Goal: Check status: Check status

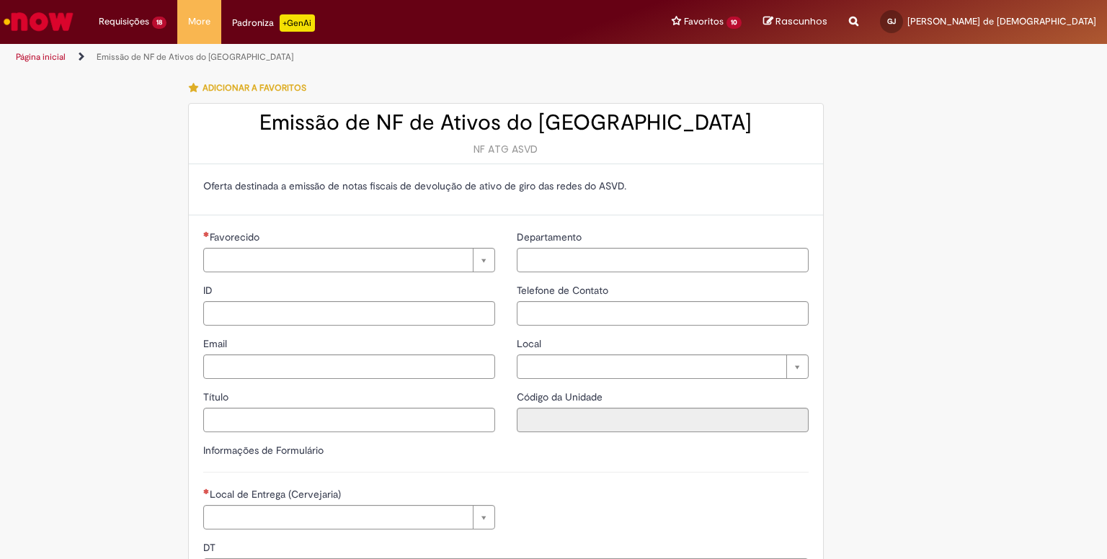
type input "**********"
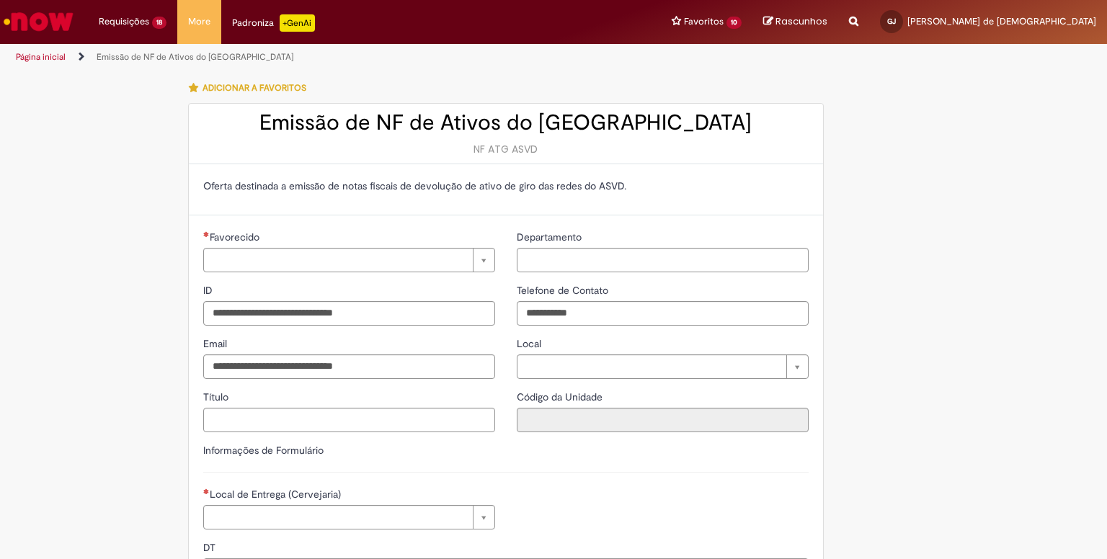
type input "**********"
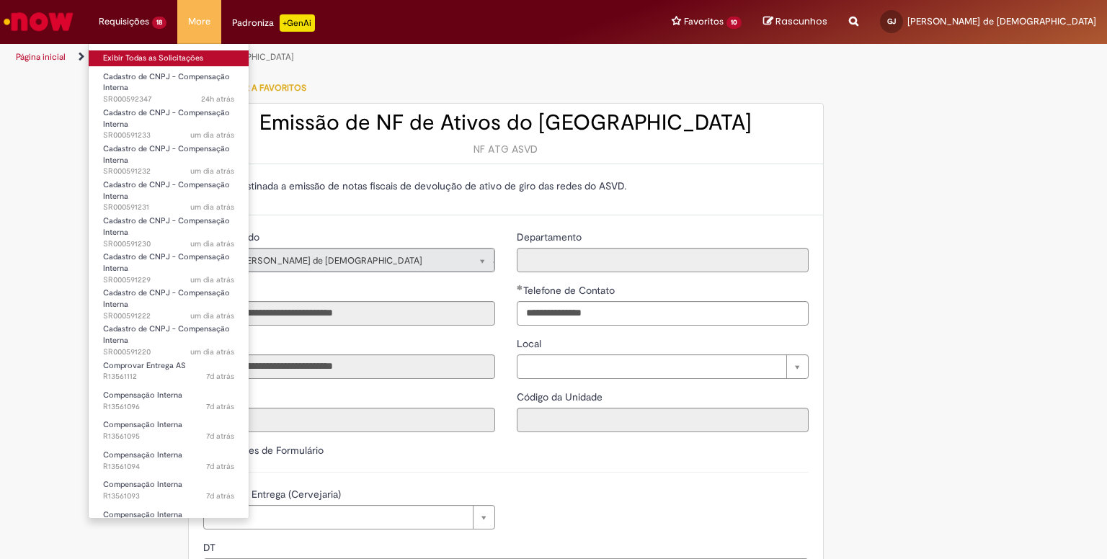
click at [136, 58] on link "Exibir Todas as Solicitações" at bounding box center [169, 58] width 160 height 16
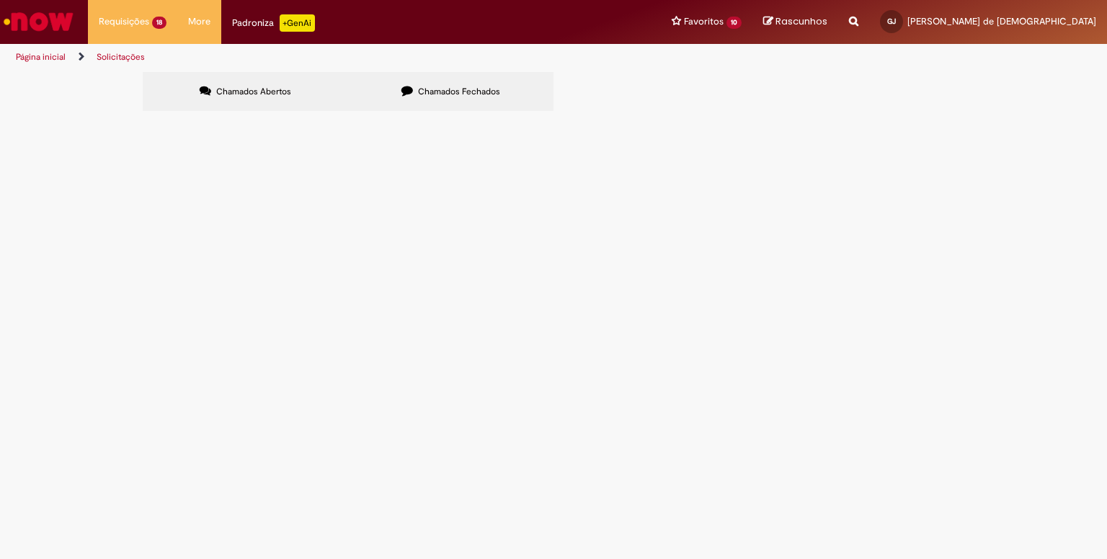
click at [0, 0] on span "R13537509" at bounding box center [0, 0] width 0 height 0
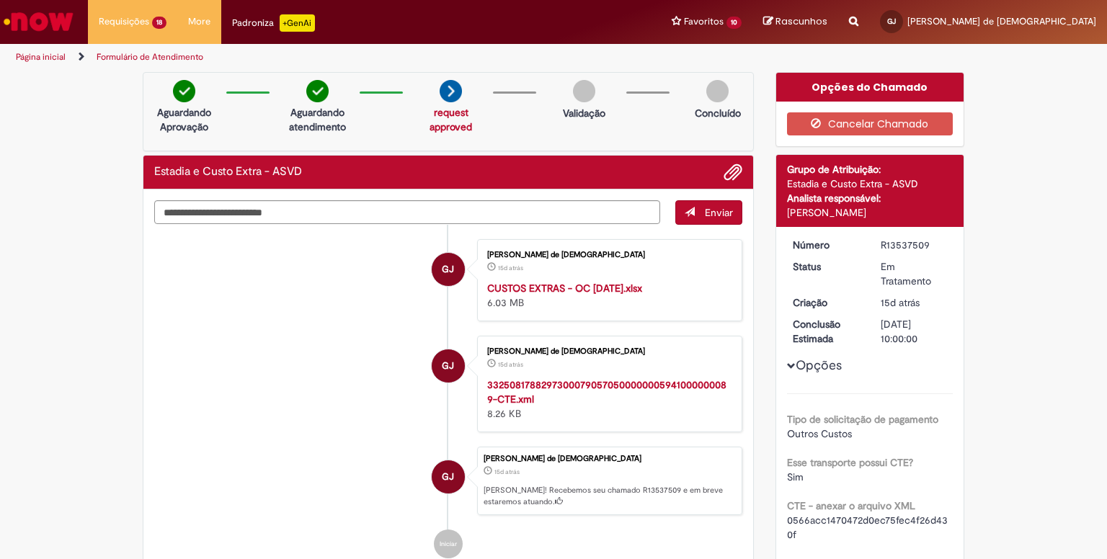
drag, startPoint x: 141, startPoint y: 57, endPoint x: 443, endPoint y: 112, distance: 307.7
click at [0, 0] on link "Exibir Todas as Solicitações" at bounding box center [0, 0] width 0 height 0
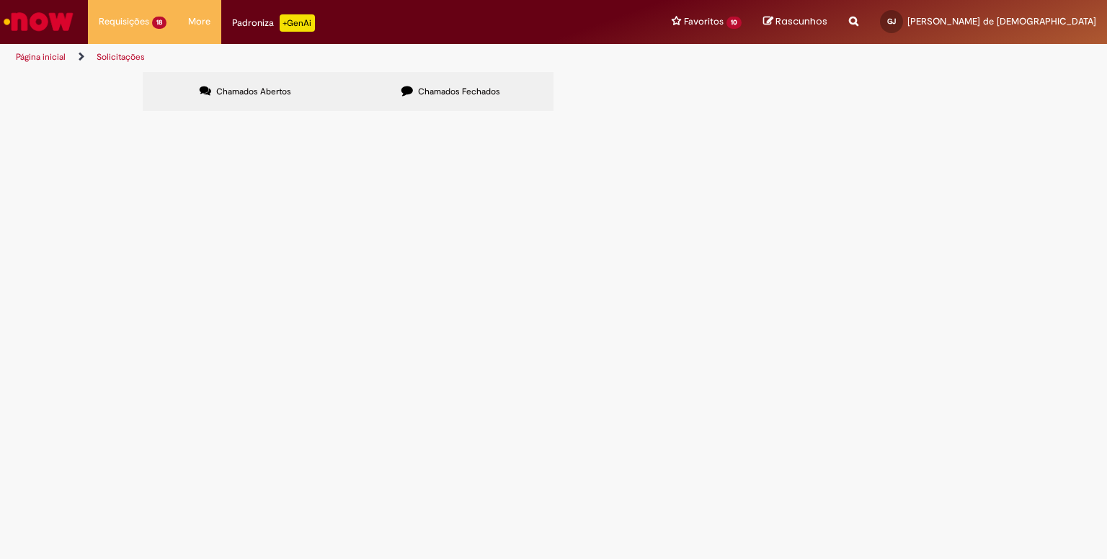
click at [0, 0] on span "R13537509" at bounding box center [0, 0] width 0 height 0
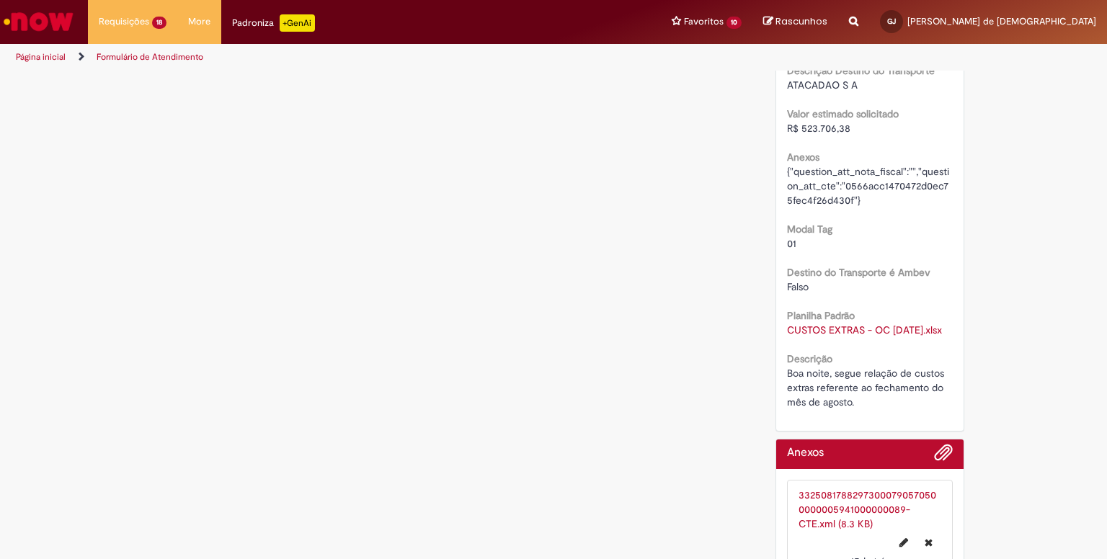
scroll to position [1046, 0]
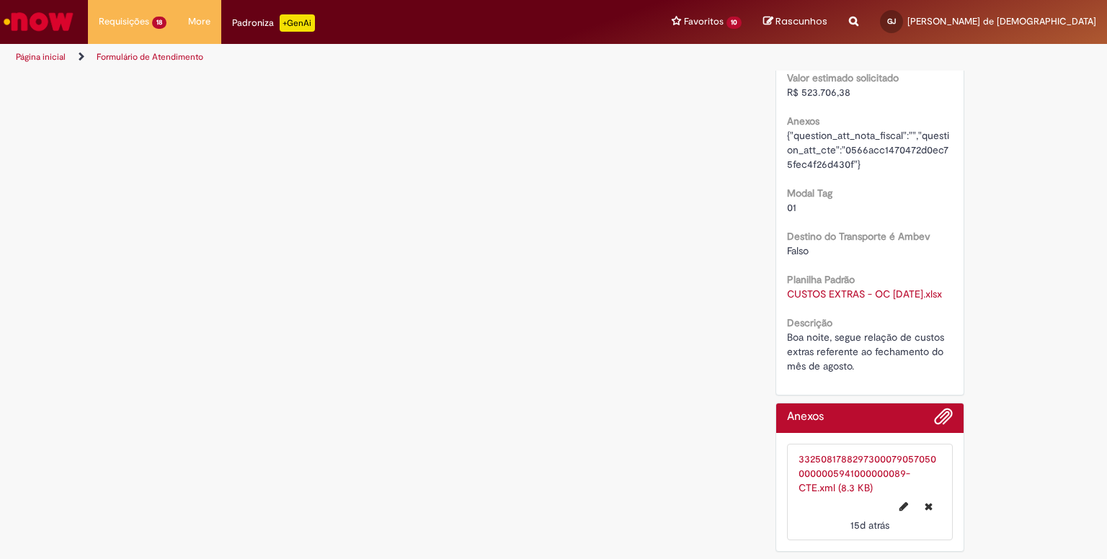
click at [824, 288] on link "CUSTOS EXTRAS - OC [DATE].xlsx" at bounding box center [864, 294] width 155 height 13
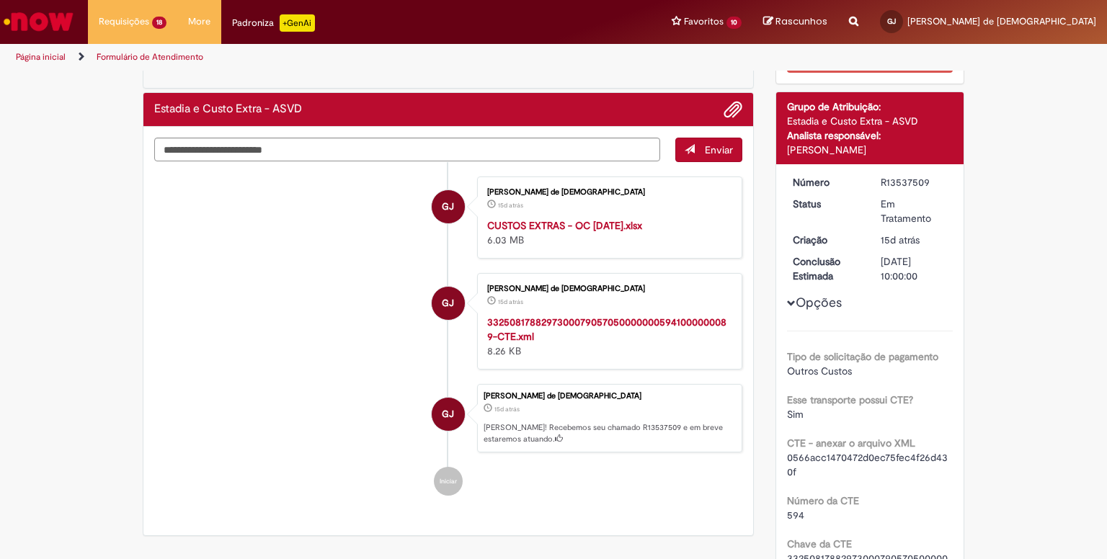
scroll to position [37, 0]
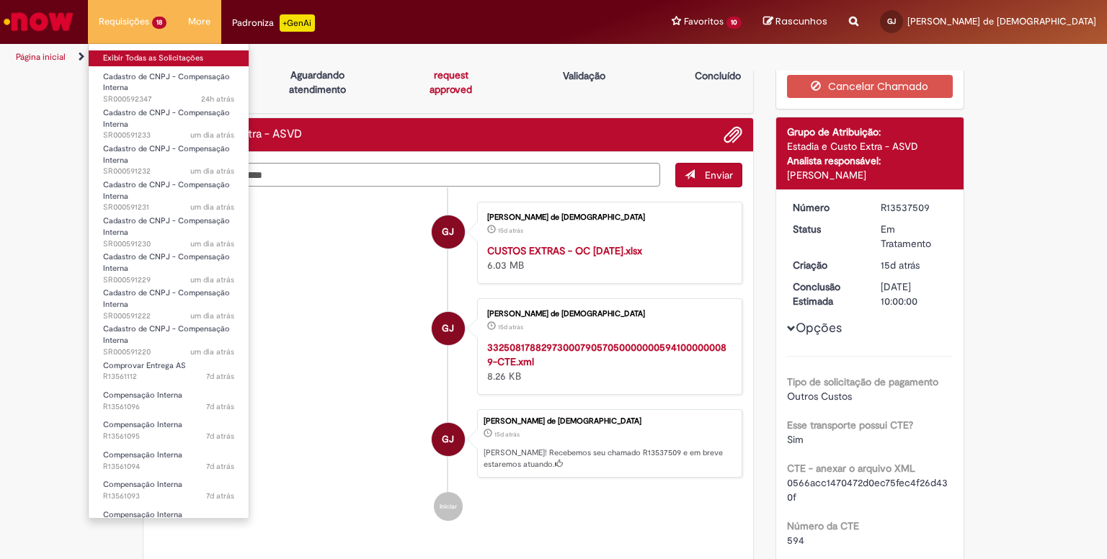
click at [150, 58] on link "Exibir Todas as Solicitações" at bounding box center [169, 58] width 160 height 16
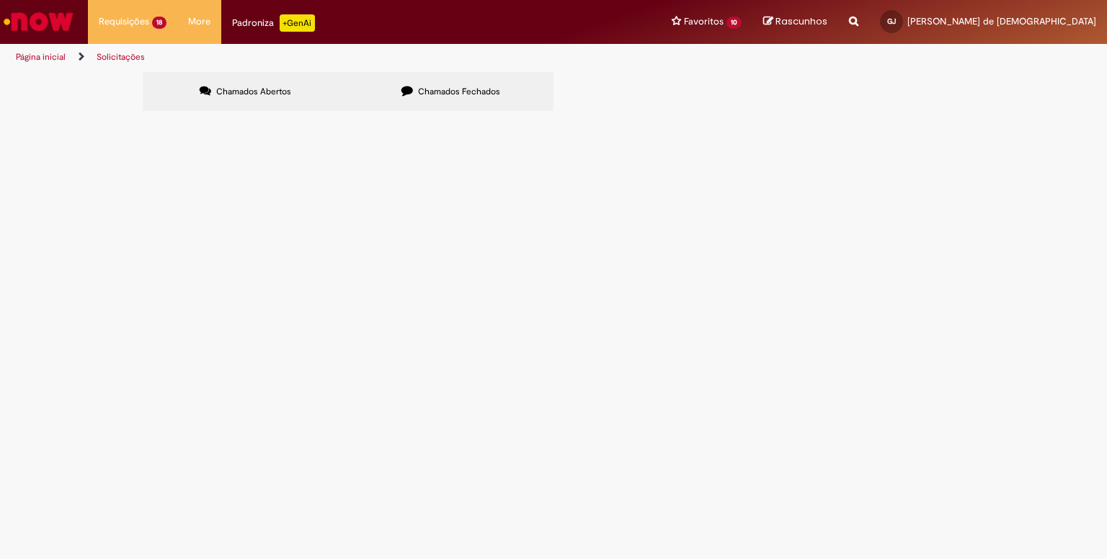
click at [0, 0] on span "R13422041" at bounding box center [0, 0] width 0 height 0
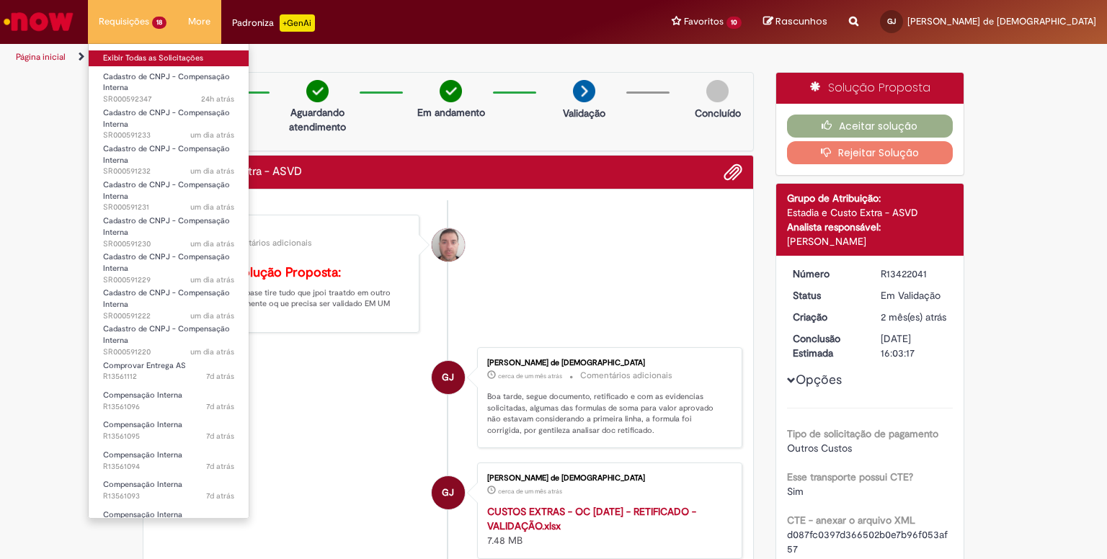
click at [127, 59] on link "Exibir Todas as Solicitações" at bounding box center [169, 58] width 160 height 16
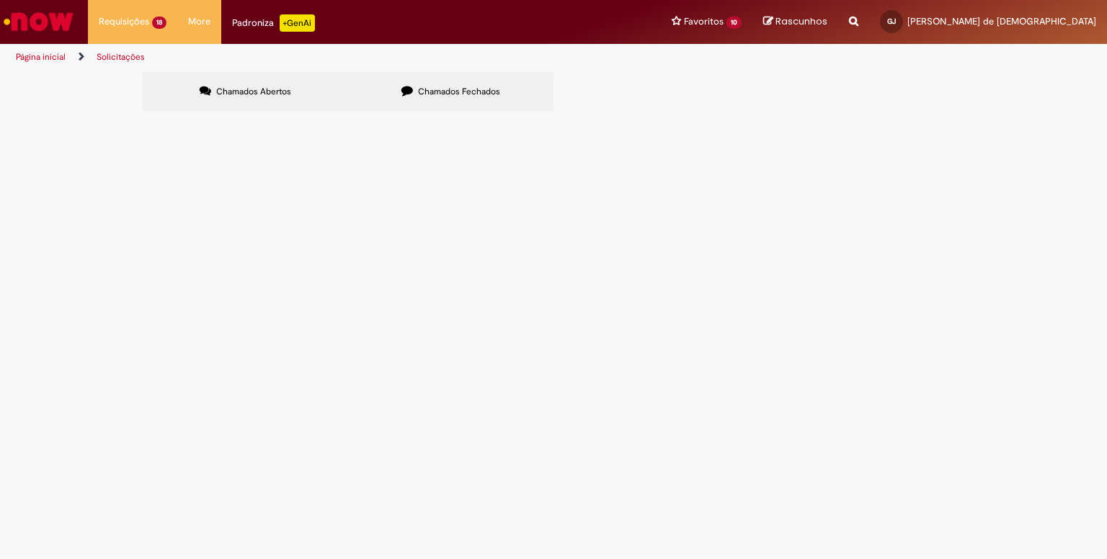
click at [0, 0] on span "R13561096" at bounding box center [0, 0] width 0 height 0
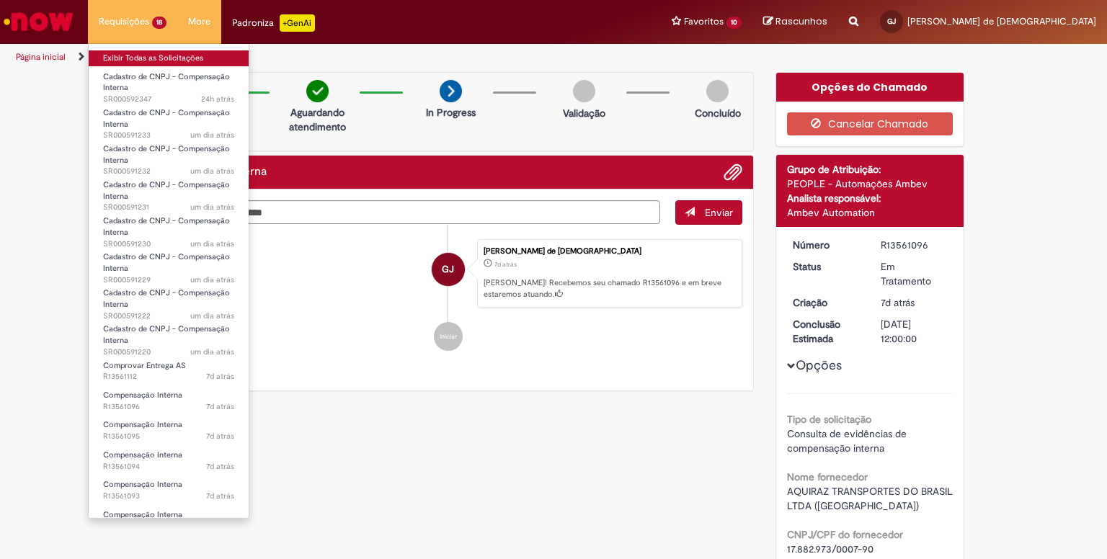
click at [135, 53] on link "Exibir Todas as Solicitações" at bounding box center [169, 58] width 160 height 16
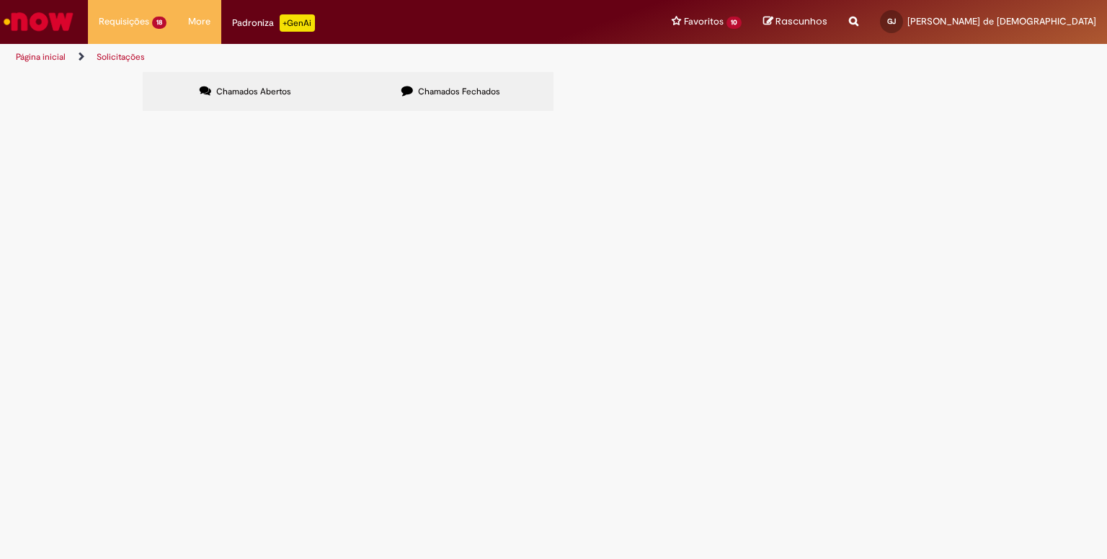
click at [0, 0] on button at bounding box center [0, 0] width 0 height 0
click at [0, 0] on span "SR000592347" at bounding box center [0, 0] width 0 height 0
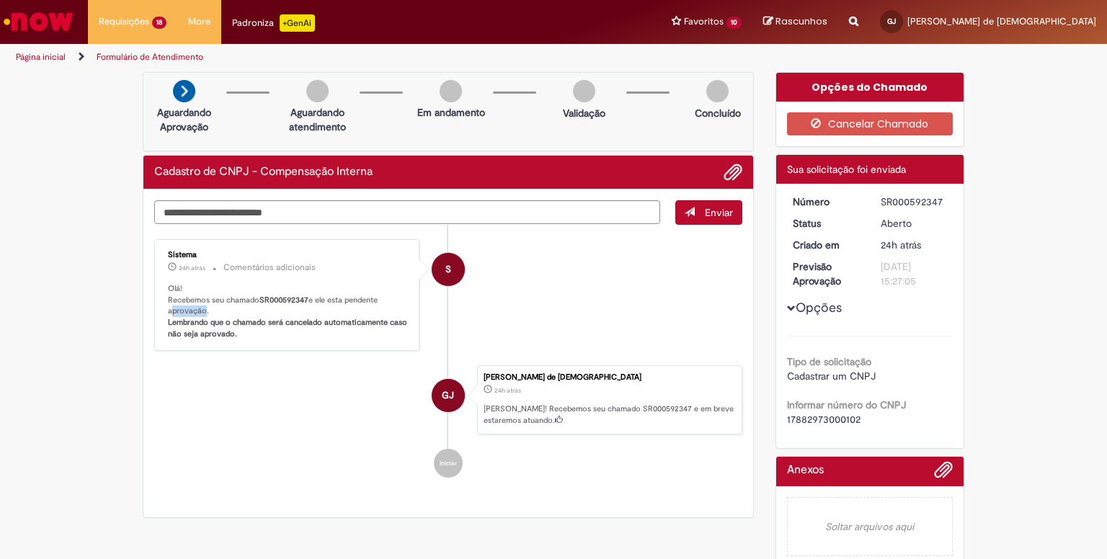
drag, startPoint x: 196, startPoint y: 311, endPoint x: 161, endPoint y: 306, distance: 35.7
click at [161, 306] on div "Sistema 24h atrás 24 horas atrás Comentários adicionais Olá! Recebemos seu cham…" at bounding box center [287, 296] width 257 height 104
click at [168, 299] on p "Olá! Recebemos seu chamado SR000592347 e ele esta pendente aprovação. Lembrando…" at bounding box center [288, 311] width 240 height 57
drag, startPoint x: 196, startPoint y: 291, endPoint x: 344, endPoint y: 298, distance: 148.6
click at [334, 298] on p "Olá! Recebemos seu chamado SR000592347 e ele esta pendente aprovação. Lembrando…" at bounding box center [288, 311] width 240 height 57
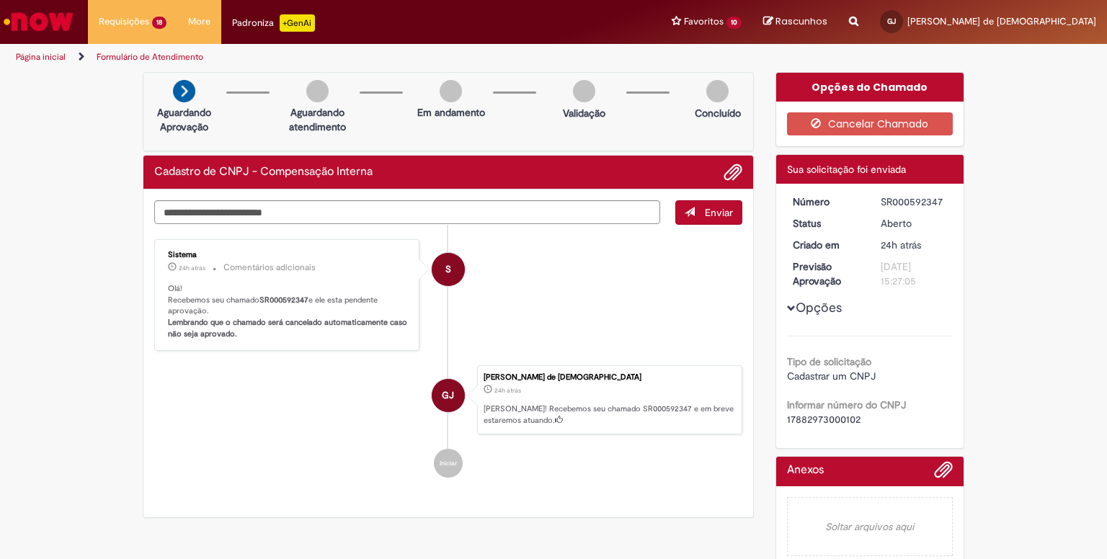
click at [349, 299] on p "Olá! Recebemos seu chamado SR000592347 e ele esta pendente aprovação. Lembrando…" at bounding box center [288, 311] width 240 height 57
drag, startPoint x: 361, startPoint y: 301, endPoint x: 226, endPoint y: 293, distance: 135.8
click at [231, 293] on p "Olá! Recebemos seu chamado SR000592347 e ele esta pendente aprovação. Lembrando…" at bounding box center [288, 311] width 240 height 57
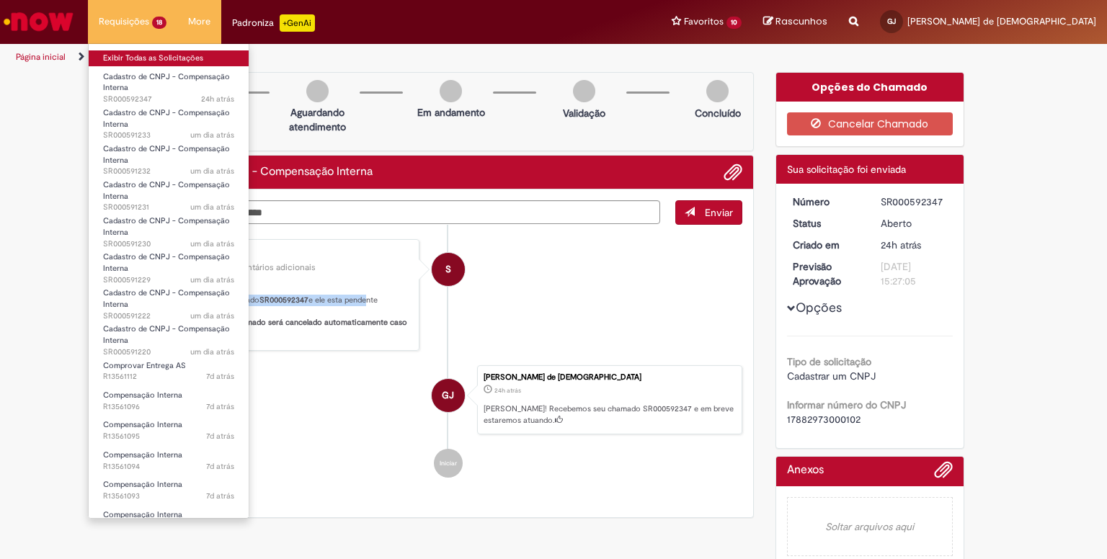
click at [136, 61] on link "Exibir Todas as Solicitações" at bounding box center [169, 58] width 160 height 16
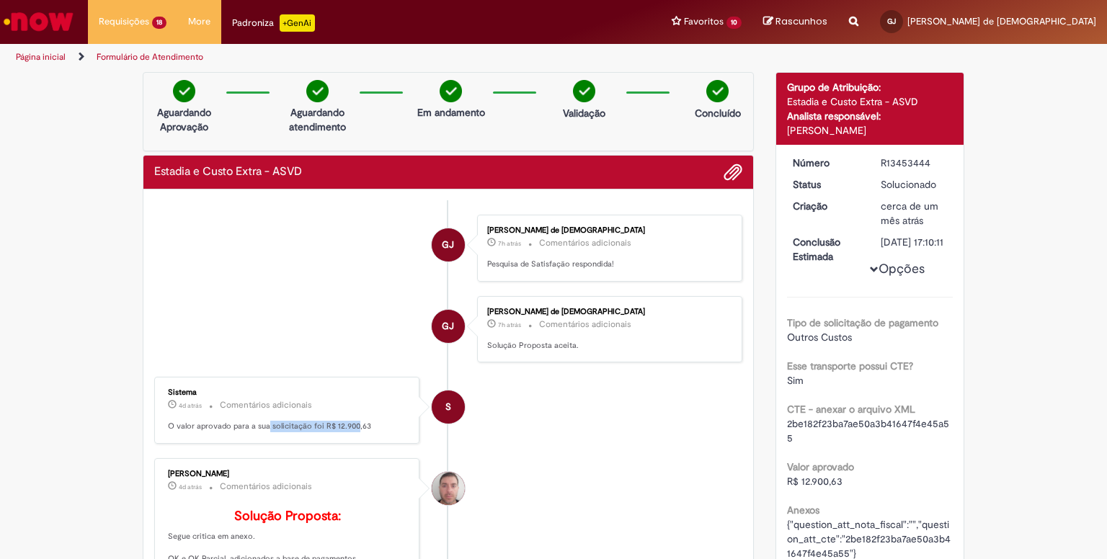
drag, startPoint x: 316, startPoint y: 430, endPoint x: 357, endPoint y: 430, distance: 41.8
click at [350, 430] on div "Sistema 4d atrás 4 dias atrás Comentários adicionais O valor aprovado para a su…" at bounding box center [287, 410] width 257 height 58
click at [383, 430] on div "Sistema 4d atrás 4 dias atrás Comentários adicionais O valor aprovado para a su…" at bounding box center [287, 410] width 257 height 58
drag, startPoint x: 390, startPoint y: 414, endPoint x: 246, endPoint y: 409, distance: 144.2
click at [250, 411] on div "Sistema 4d atrás 4 dias atrás Comentários adicionais O valor aprovado para a su…" at bounding box center [287, 410] width 257 height 58
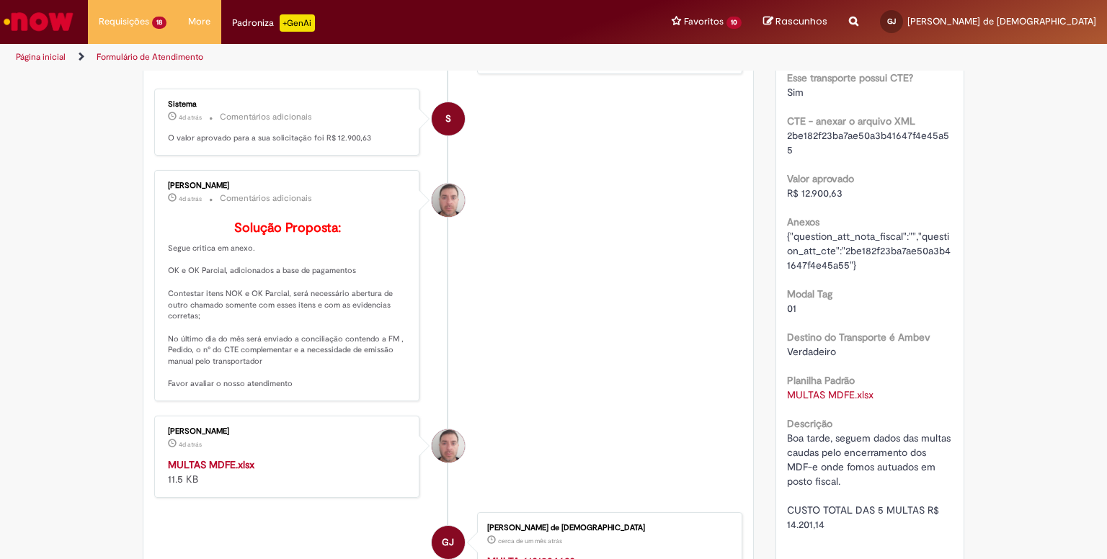
click at [110, 316] on div "Verificar Código de Barras Aguardando Aprovação Aguardando atendimento Em andam…" at bounding box center [553, 525] width 1107 height 1483
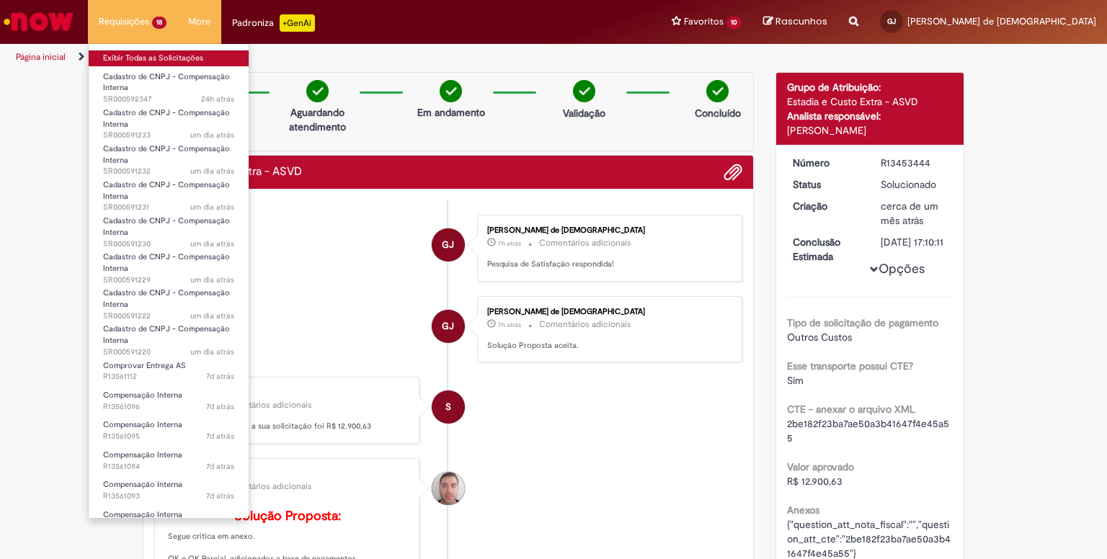
click at [138, 53] on link "Exibir Todas as Solicitações" at bounding box center [169, 58] width 160 height 16
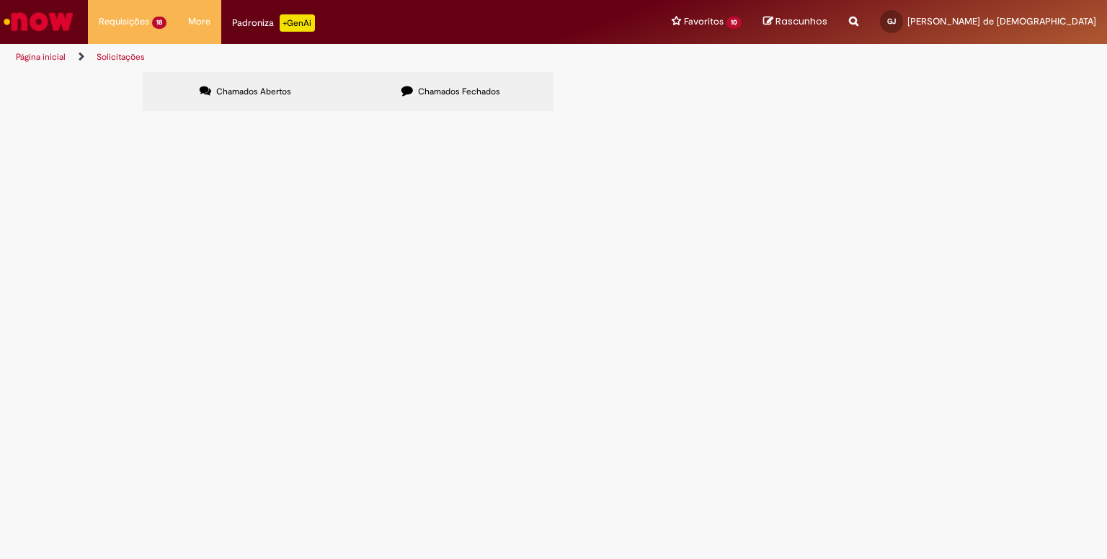
click at [455, 99] on label "Chamados Fechados" at bounding box center [450, 91] width 205 height 39
click at [216, 87] on span "Chamados Abertos" at bounding box center [253, 92] width 75 height 12
click at [0, 0] on span "R13561112" at bounding box center [0, 0] width 0 height 0
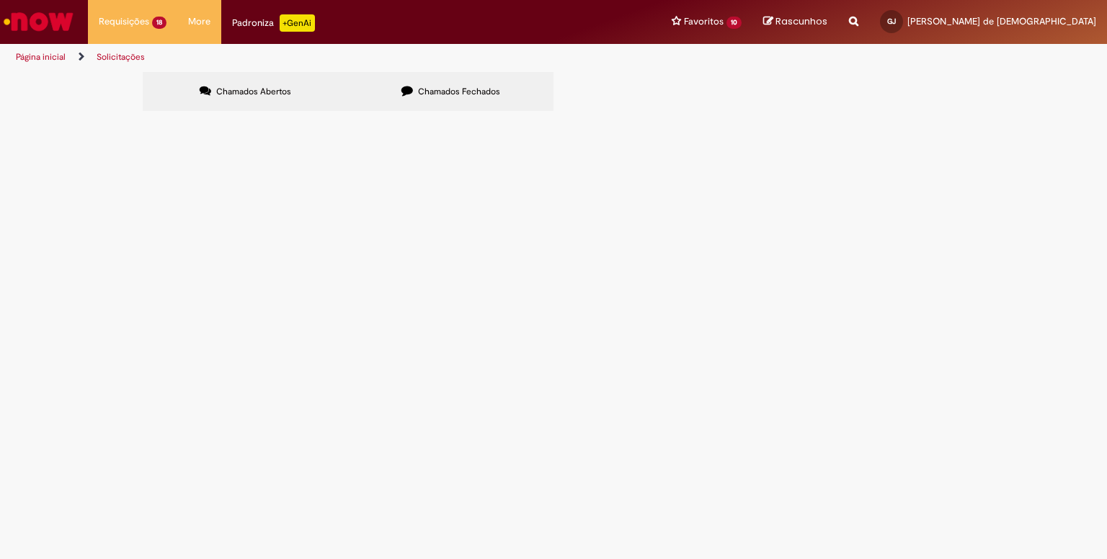
click at [0, 0] on span "R13561112" at bounding box center [0, 0] width 0 height 0
click at [0, 0] on span "Comprovar Entrega AS" at bounding box center [0, 0] width 0 height 0
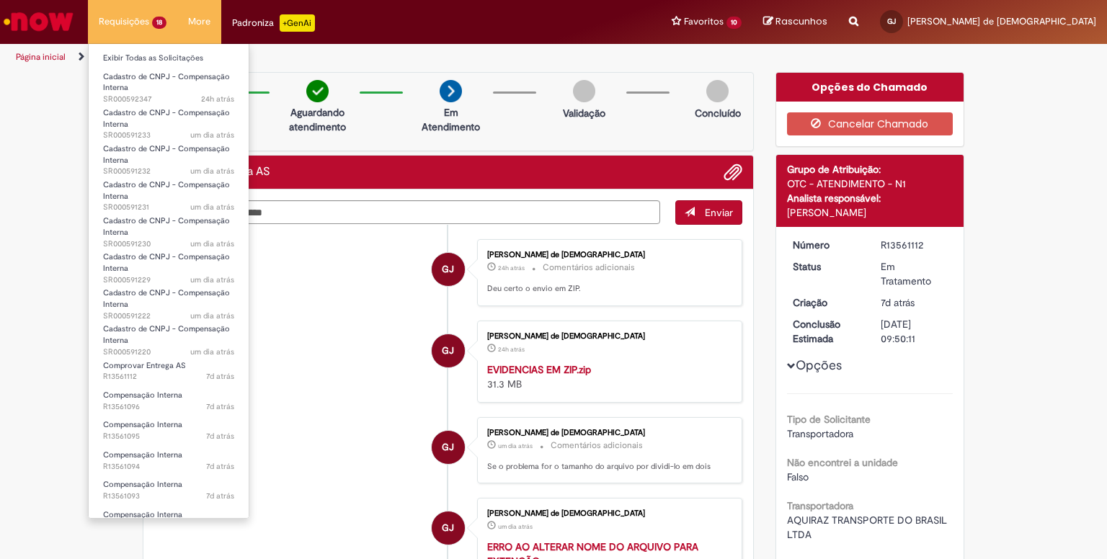
click at [128, 48] on li "Exibir Todas as Solicitações" at bounding box center [169, 57] width 160 height 19
click at [133, 57] on link "Exibir Todas as Solicitações" at bounding box center [169, 58] width 160 height 16
